Goal: Information Seeking & Learning: Learn about a topic

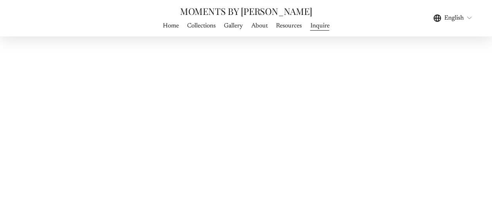
scroll to position [234, 0]
click at [229, 22] on span "Gallery" at bounding box center [233, 25] width 19 height 9
click at [0, 0] on span "WEDDING PHOTOGRAPHY" at bounding box center [0, 0] width 0 height 0
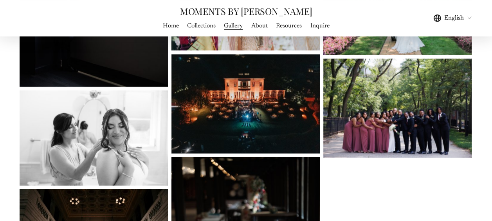
scroll to position [922, 0]
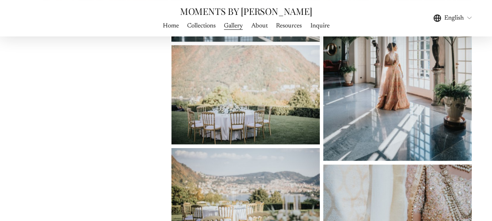
scroll to position [5040, 0]
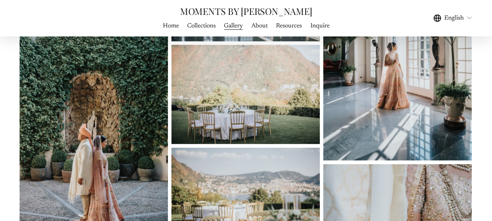
click at [298, 211] on img at bounding box center [245, 196] width 148 height 99
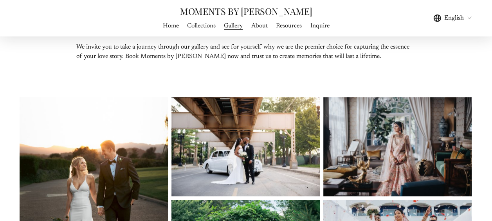
scroll to position [0, 0]
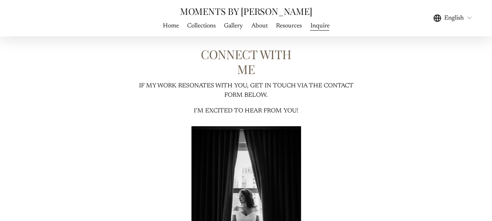
click at [232, 29] on span "Gallery" at bounding box center [233, 25] width 19 height 9
click at [0, 0] on span "WEDDING FILMS" at bounding box center [0, 0] width 0 height 0
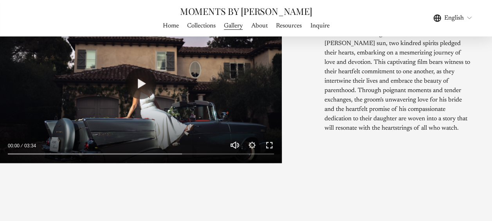
scroll to position [429, 0]
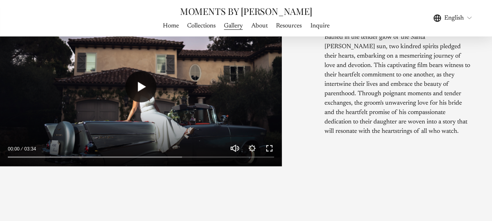
click at [146, 102] on button "Play" at bounding box center [140, 86] width 31 height 31
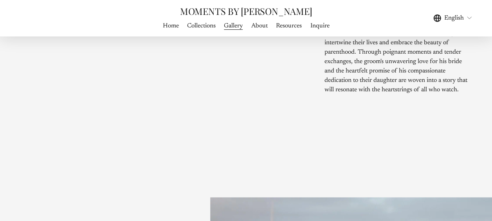
scroll to position [468, 0]
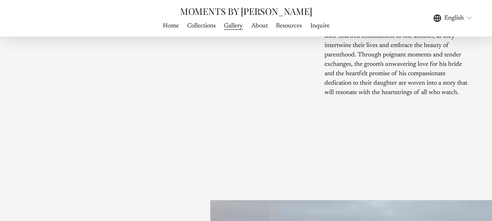
click at [151, 91] on div at bounding box center [141, 48] width 282 height 158
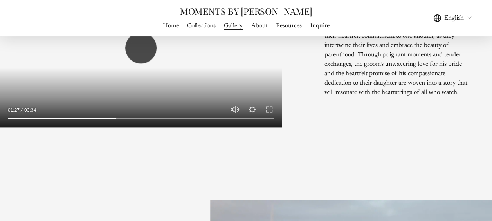
click at [142, 63] on button "Play" at bounding box center [140, 47] width 31 height 31
type input "*****"
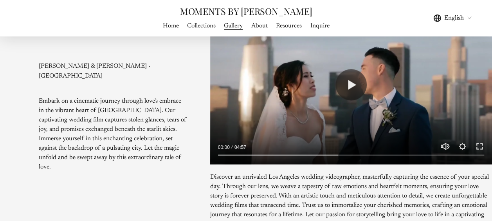
scroll to position [663, 0]
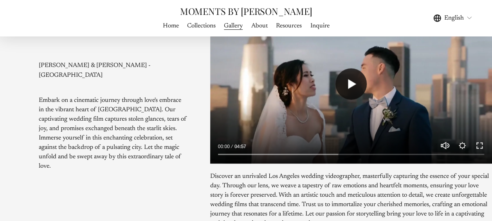
click at [349, 99] on button "Play" at bounding box center [350, 83] width 31 height 31
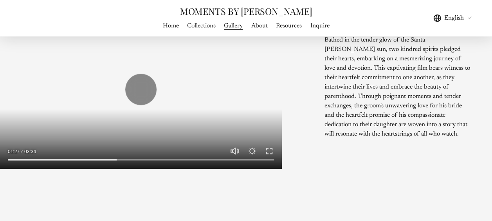
scroll to position [429, 0]
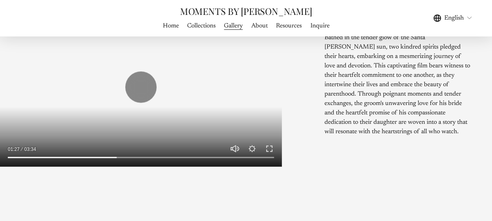
click at [277, 109] on div at bounding box center [141, 87] width 282 height 158
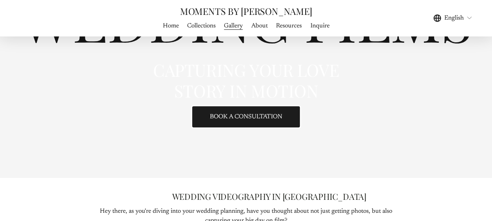
scroll to position [0, 0]
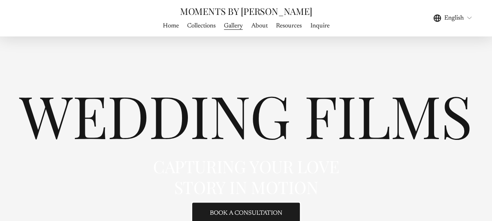
click at [322, 26] on link "Inquire" at bounding box center [319, 25] width 19 height 11
type input "*****"
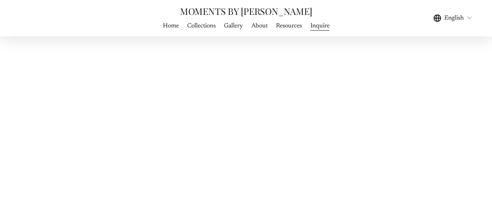
scroll to position [445, 0]
click at [386, 125] on div "CONNECT WITH ME IF MY WORK RESONATES WITH YOU, GET IN TOUCH VIA THE CONTACT FOR…" at bounding box center [246, -1] width 492 height 797
click at [386, 126] on div "CONNECT WITH ME IF MY WORK RESONATES WITH YOU, GET IN TOUCH VIA THE CONTACT FOR…" at bounding box center [246, -1] width 492 height 797
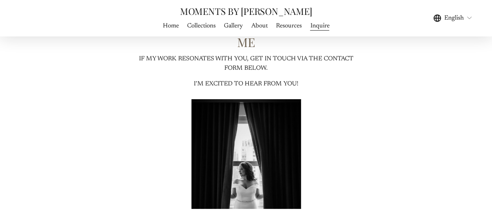
scroll to position [0, 0]
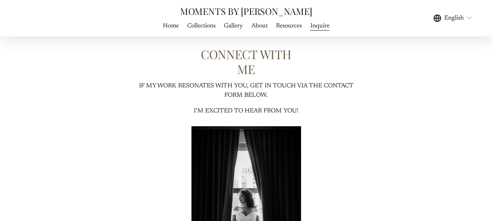
click at [292, 28] on link "Resources" at bounding box center [289, 25] width 26 height 11
click at [290, 23] on link "Resources" at bounding box center [289, 25] width 26 height 11
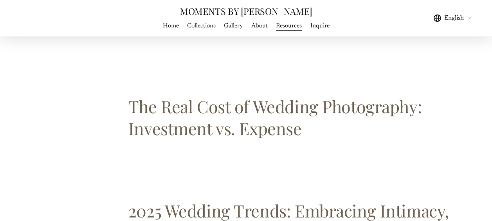
scroll to position [924, 0]
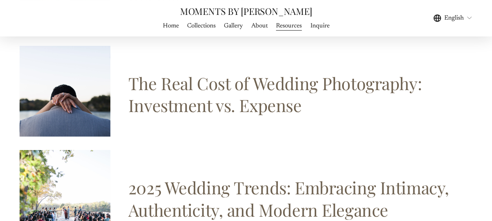
click at [288, 76] on link "The Real Cost of Wedding Photography: Investment vs. Expense" at bounding box center [274, 94] width 293 height 45
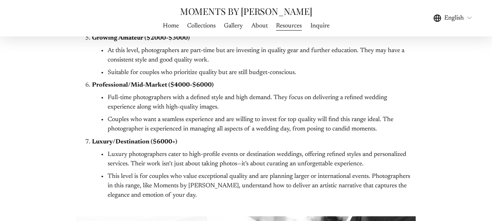
scroll to position [611, 0]
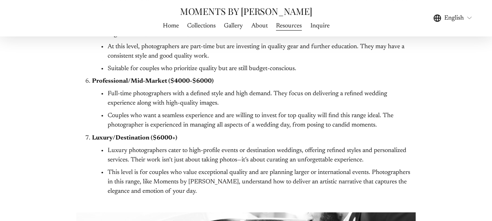
click at [406, 163] on p "Luxury photographers cater to high-profile events or destination weddings, offe…" at bounding box center [262, 154] width 308 height 19
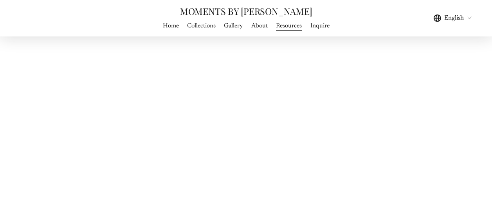
scroll to position [2224, 0]
click at [136, 22] on div "Home Collections Gallery WEDDING PHOTOGRAPHY WEDDING FILMS About Resources Inqu…" at bounding box center [246, 25] width 226 height 11
